Goal: Information Seeking & Learning: Learn about a topic

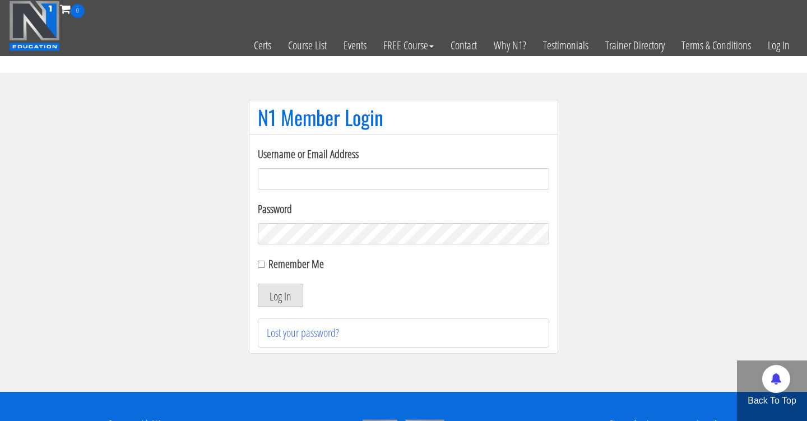
type input "Cynthia.jimenez49@yahoo.com"
click at [280, 295] on button "Log In" at bounding box center [280, 296] width 45 height 24
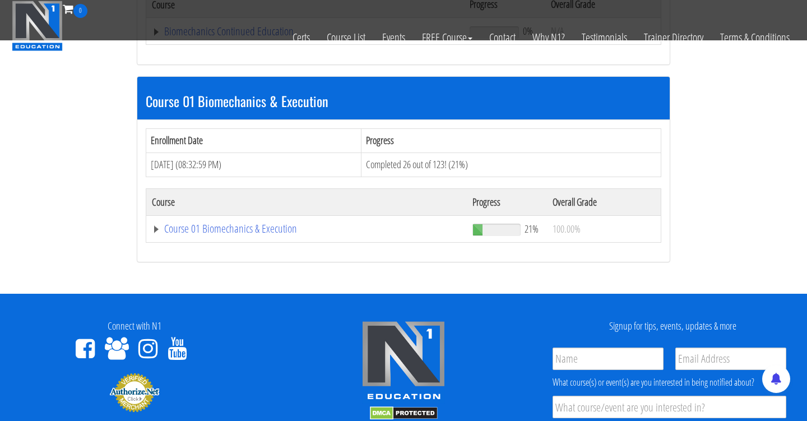
scroll to position [291, 0]
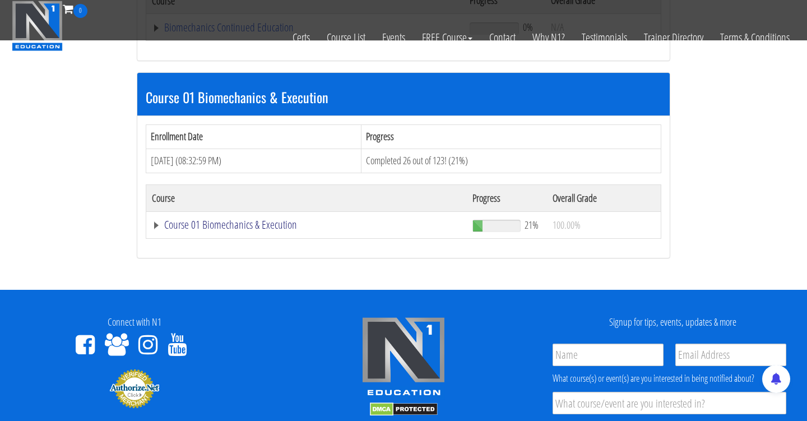
click at [272, 33] on link "Course 01 Biomechanics & Execution" at bounding box center [305, 27] width 307 height 11
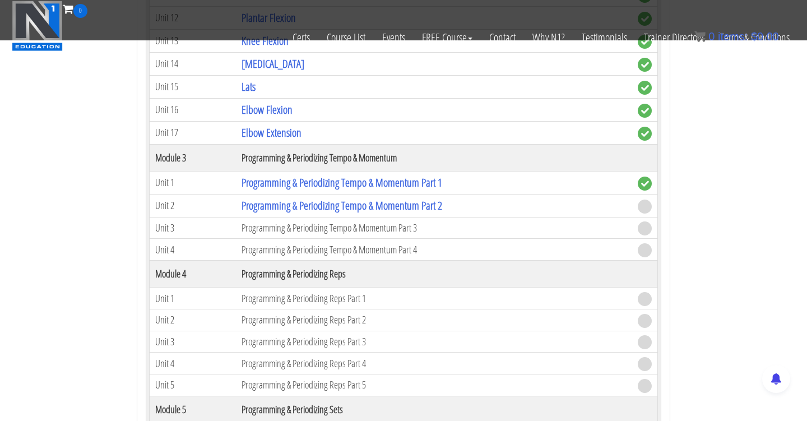
scroll to position [1041, 0]
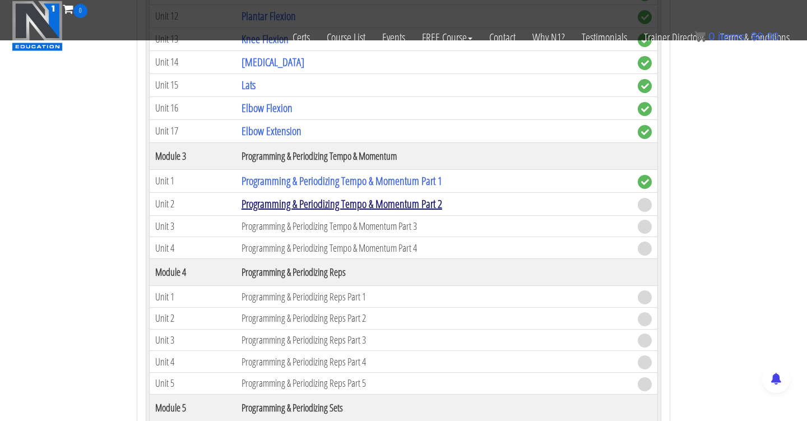
click at [351, 199] on link "Programming & Periodizing Tempo & Momentum Part 2" at bounding box center [342, 203] width 201 height 15
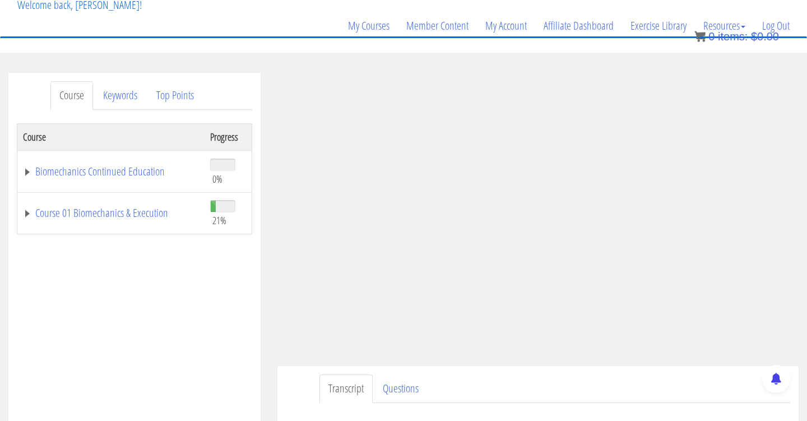
scroll to position [271, 0]
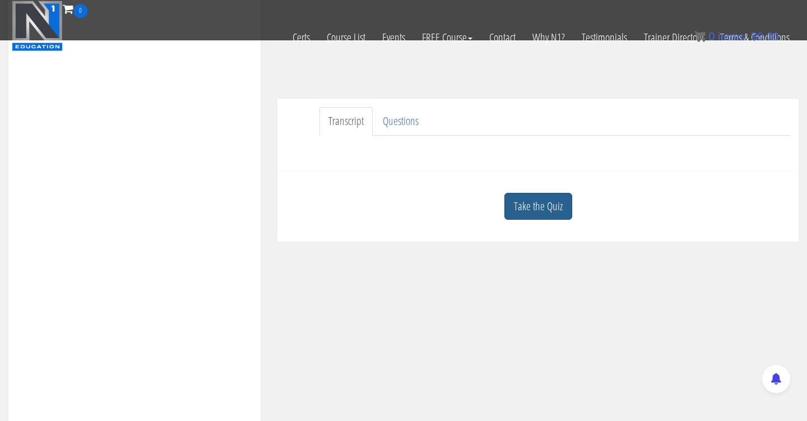
click at [548, 213] on link "Take the Quiz" at bounding box center [538, 206] width 68 height 27
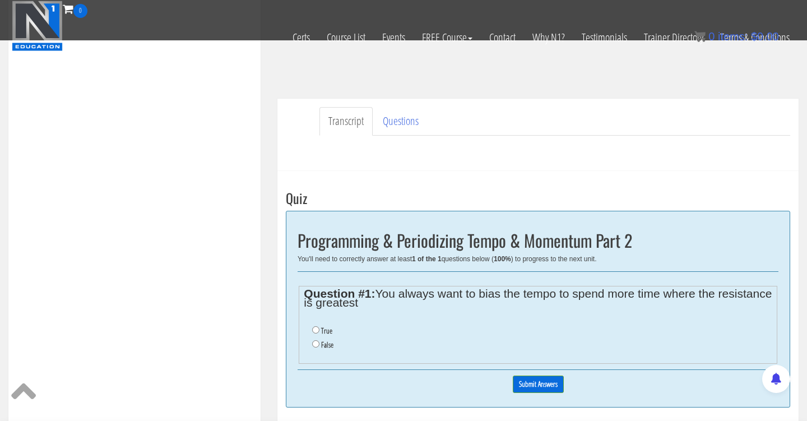
click at [318, 329] on input "True" at bounding box center [315, 329] width 7 height 7
radio input "true"
click at [531, 378] on input "Submit Answers" at bounding box center [538, 384] width 51 height 17
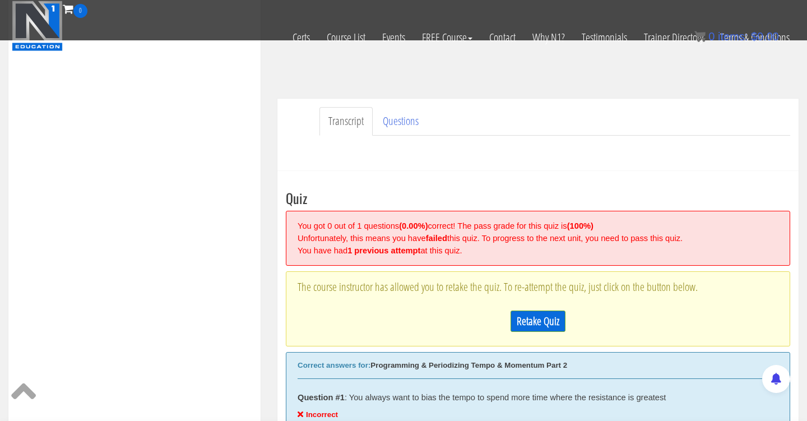
scroll to position [425, 0]
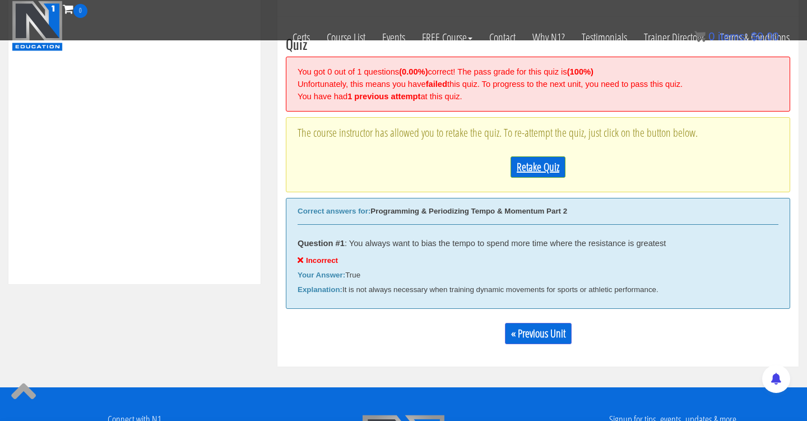
click at [533, 171] on link "Retake Quiz" at bounding box center [538, 166] width 55 height 21
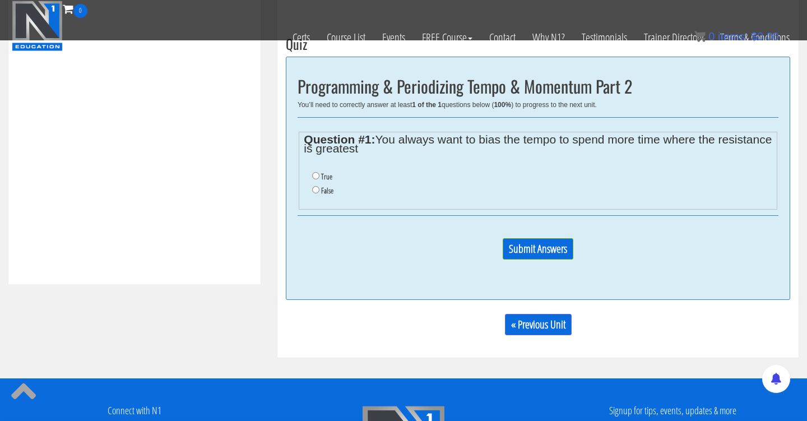
click at [316, 184] on li "False" at bounding box center [542, 191] width 460 height 14
click at [316, 188] on input "False" at bounding box center [315, 189] width 7 height 7
radio input "true"
click at [524, 246] on input "Submit Answers" at bounding box center [538, 248] width 71 height 21
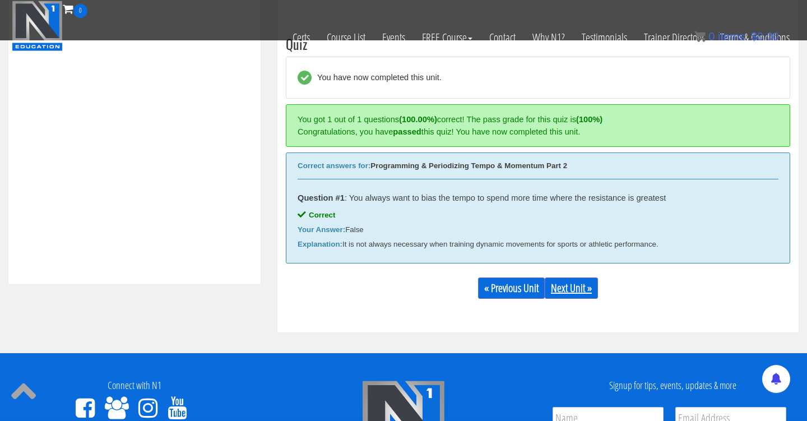
click at [576, 291] on link "Next Unit »" at bounding box center [571, 287] width 53 height 21
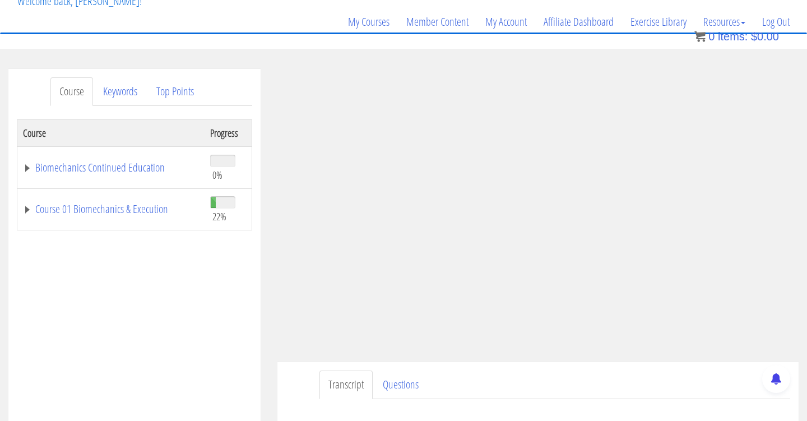
scroll to position [86, 0]
